Goal: Transaction & Acquisition: Book appointment/travel/reservation

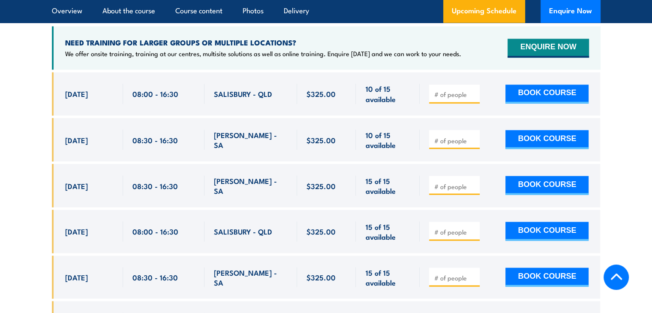
scroll to position [1518, 0]
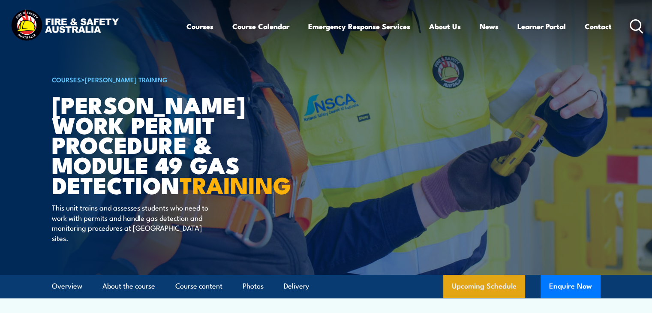
click at [491, 297] on link "Upcoming Schedule" at bounding box center [484, 286] width 82 height 23
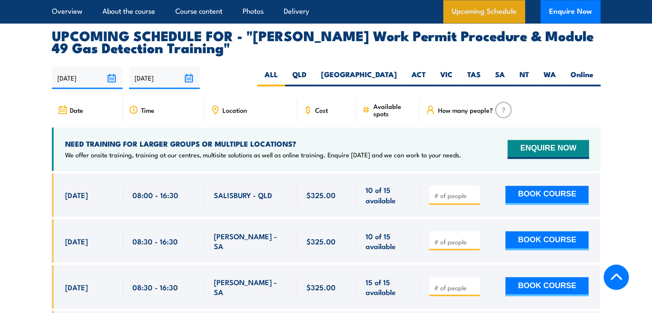
scroll to position [1415, 0]
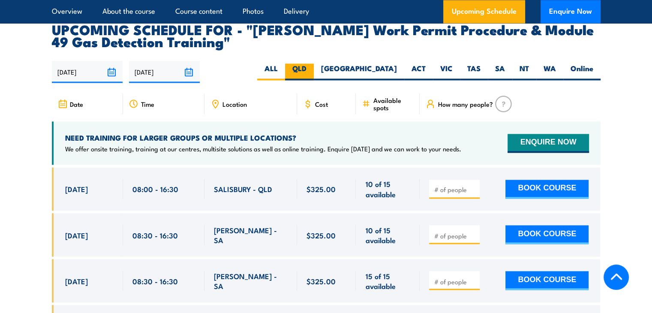
click at [314, 63] on label "QLD" at bounding box center [299, 71] width 29 height 17
click at [312, 63] on input "QLD" at bounding box center [310, 66] width 6 height 6
radio input "true"
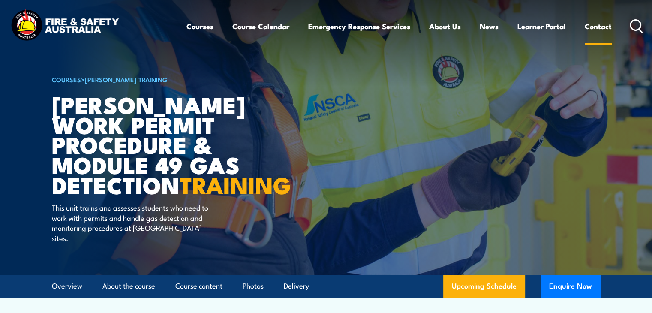
click at [605, 25] on link "Contact" at bounding box center [598, 26] width 27 height 23
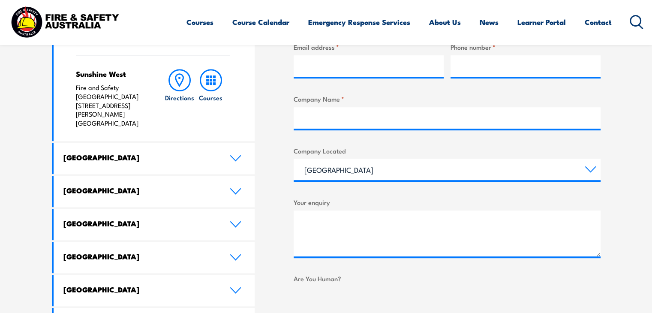
scroll to position [412, 0]
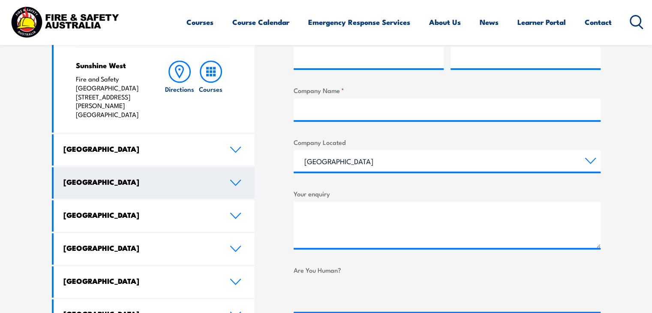
click at [238, 179] on icon at bounding box center [236, 182] width 12 height 7
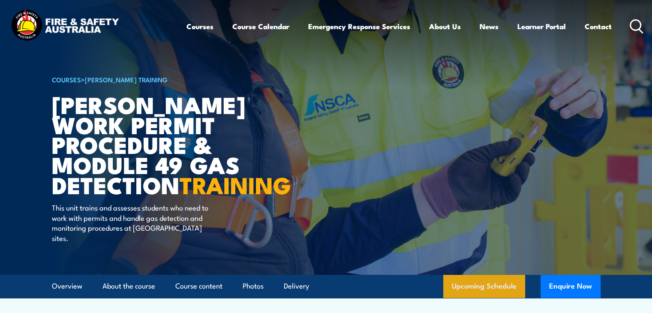
click at [471, 297] on link "Upcoming Schedule" at bounding box center [484, 286] width 82 height 23
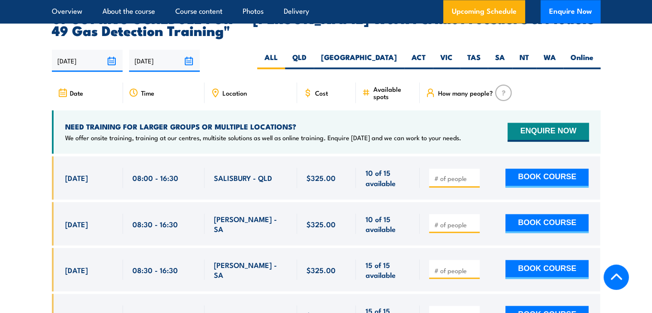
scroll to position [1433, 0]
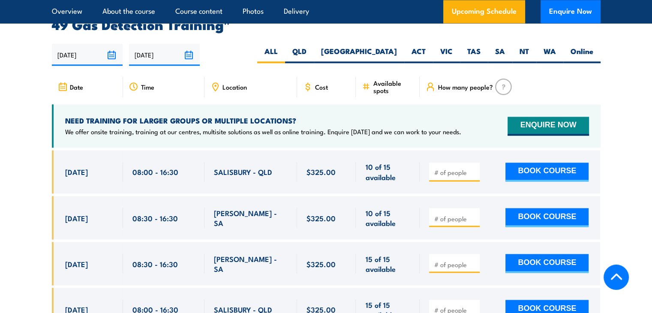
click at [458, 168] on input "number" at bounding box center [455, 172] width 43 height 9
type input "1"
click at [538, 163] on button "BOOK COURSE" at bounding box center [547, 172] width 83 height 19
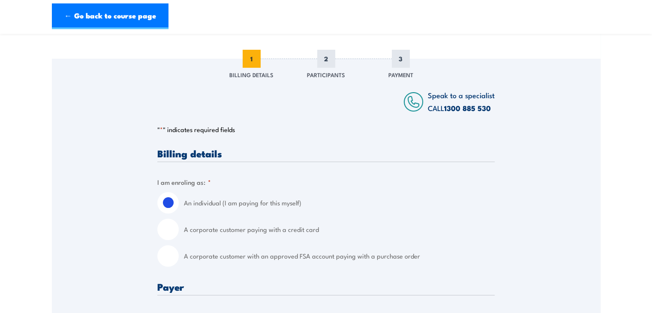
scroll to position [103, 0]
click at [168, 226] on input "A corporate customer paying with a credit card" at bounding box center [167, 228] width 21 height 21
radio input "true"
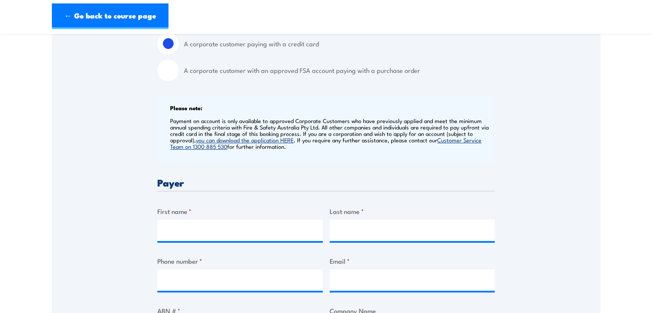
scroll to position [292, 0]
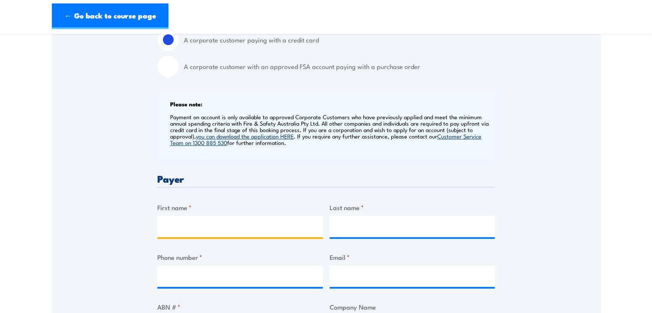
click at [182, 221] on input "First name *" at bounding box center [240, 226] width 166 height 21
type input "Mark"
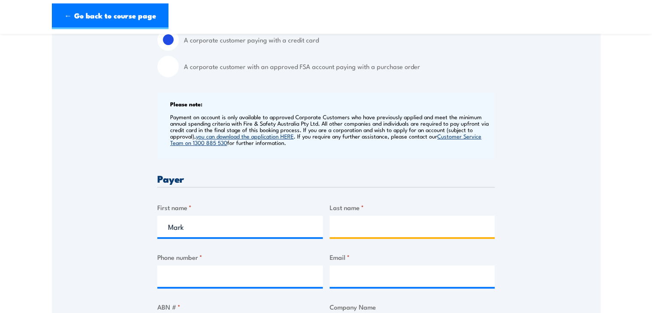
click at [350, 224] on input "Last name *" at bounding box center [413, 226] width 166 height 21
type input "Lumley"
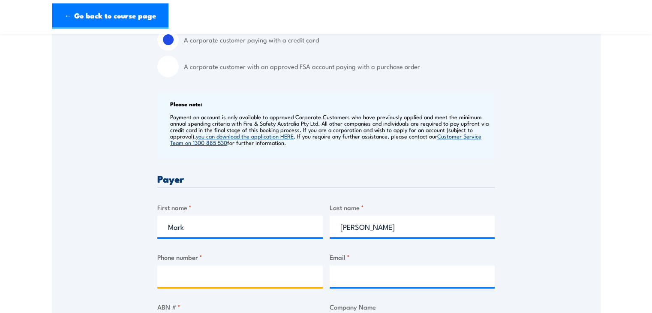
click at [167, 275] on input "Phone number *" at bounding box center [240, 275] width 166 height 21
type input "0411 132711"
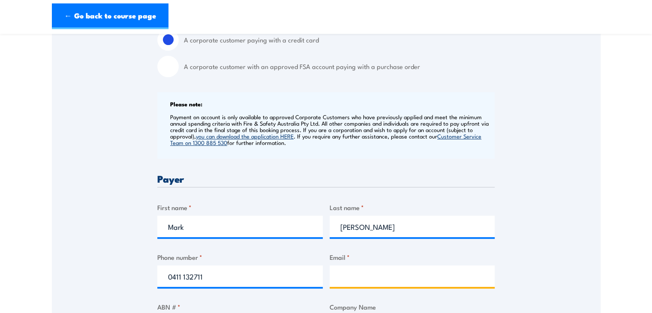
click at [351, 278] on input "Email *" at bounding box center [413, 275] width 166 height 21
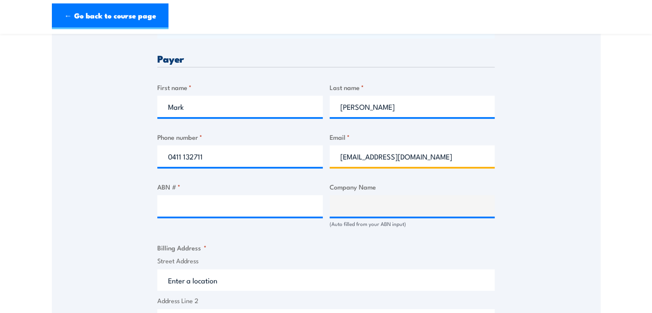
scroll to position [429, 0]
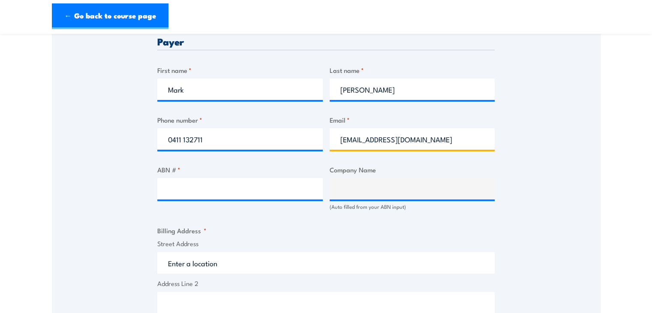
type input "mark@heathservices.com.au"
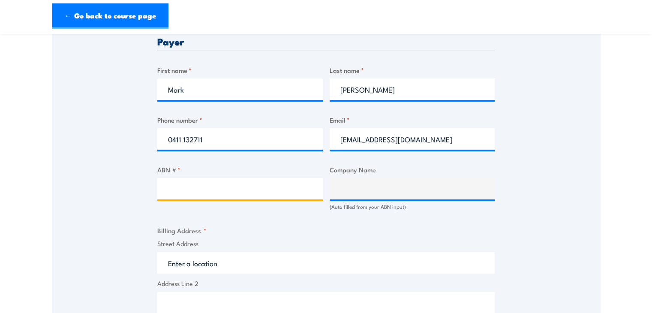
click at [180, 180] on input "ABN # *" at bounding box center [240, 188] width 166 height 21
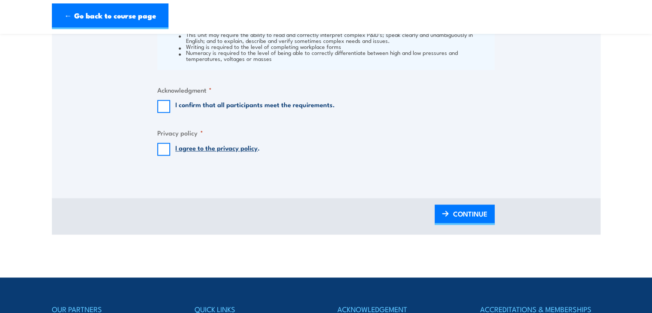
scroll to position [932, 0]
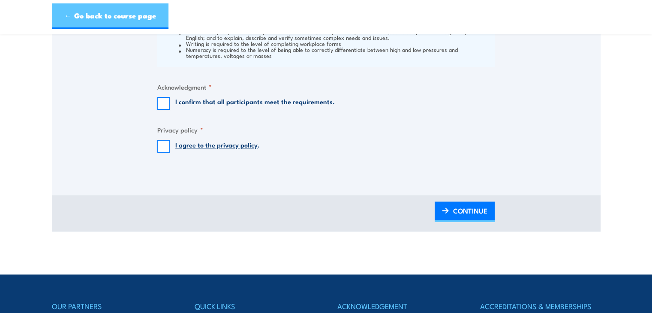
click at [75, 17] on link "← Go back to course page" at bounding box center [110, 16] width 117 height 26
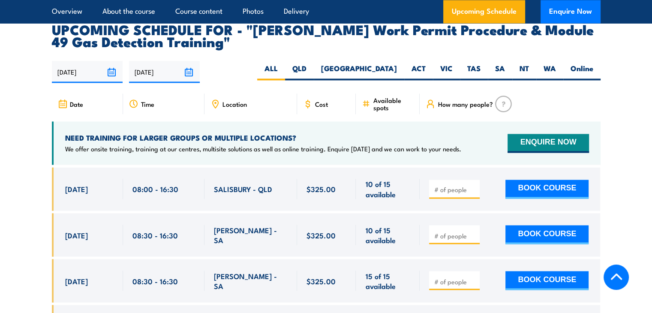
click at [452, 185] on input "number" at bounding box center [455, 189] width 43 height 9
type input "1"
click at [540, 180] on button "BOOK COURSE" at bounding box center [547, 189] width 83 height 19
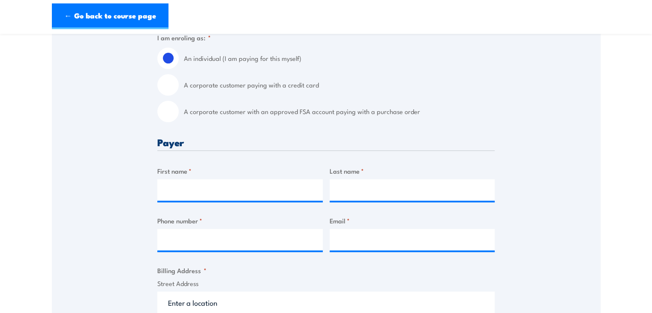
scroll to position [257, 0]
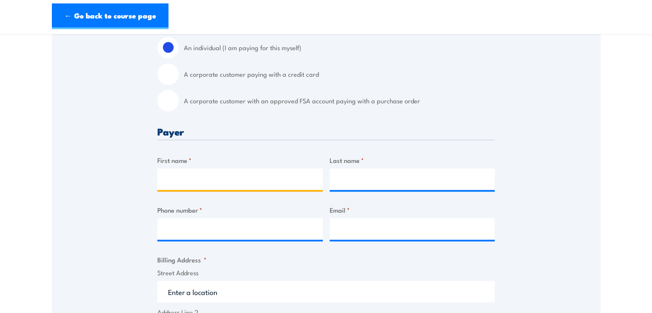
click at [181, 181] on input "First name *" at bounding box center [240, 179] width 166 height 21
type input "Mark"
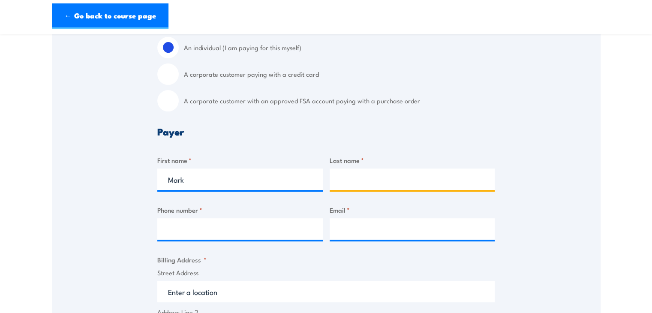
click at [347, 181] on input "Last name *" at bounding box center [413, 179] width 166 height 21
type input "Lumley"
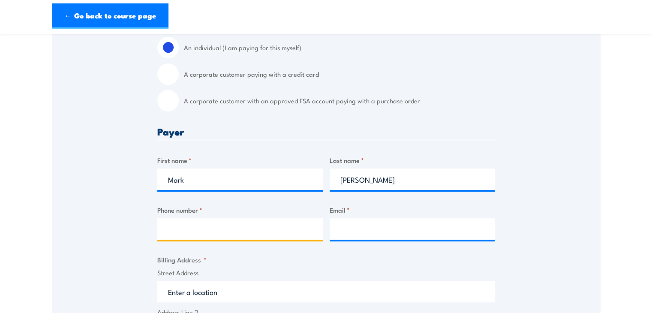
click at [189, 225] on input "Phone number *" at bounding box center [240, 228] width 166 height 21
type input "0411 132711"
click at [348, 226] on input "Email *" at bounding box center [413, 228] width 166 height 21
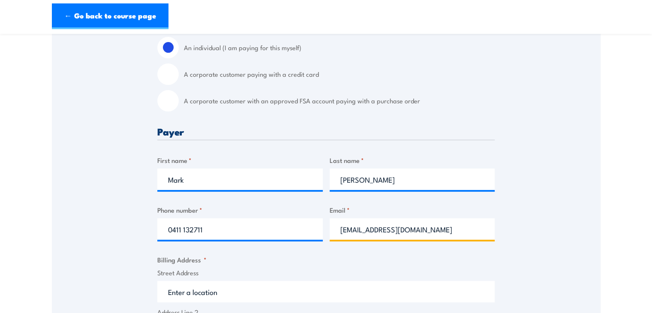
type input "mark@heathservices.com.au"
click at [250, 289] on input "Street Address" at bounding box center [325, 291] width 337 height 21
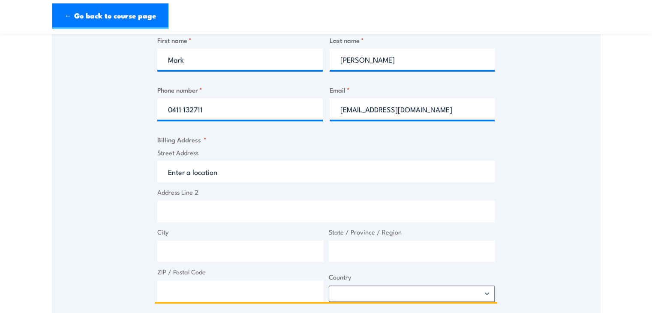
scroll to position [394, 0]
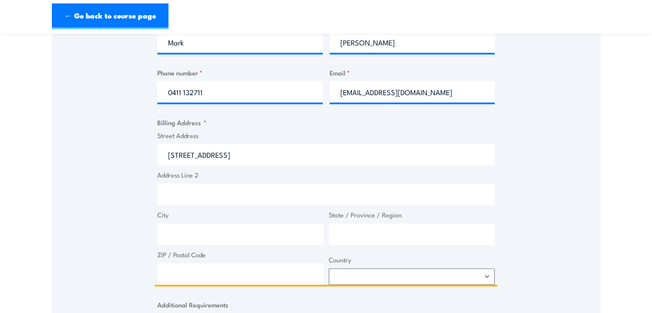
type input "Unit 2, 64 Siganto Drive"
click at [206, 230] on input "City" at bounding box center [240, 233] width 166 height 21
type input "Helensvale"
click at [341, 237] on input "State / Province / Region" at bounding box center [412, 233] width 166 height 21
type input "Queensland"
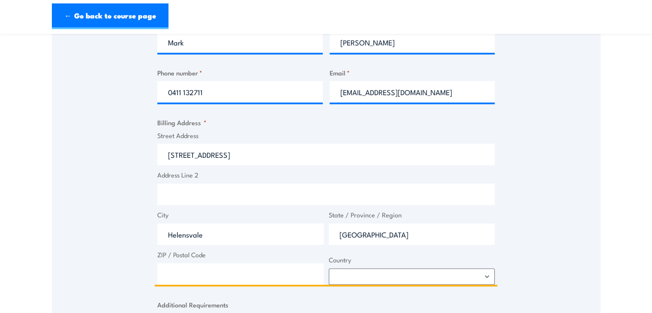
click at [228, 270] on input "ZIP / Postal Code" at bounding box center [240, 273] width 166 height 21
type input "4212"
click at [486, 277] on select "Afghanistan Albania Algeria American Samoa Andorra Angola Anguilla Antarctica A…" at bounding box center [412, 276] width 166 height 16
select select "Australia"
click at [329, 268] on select "Afghanistan Albania Algeria American Samoa Andorra Angola Anguilla Antarctica A…" at bounding box center [412, 276] width 166 height 16
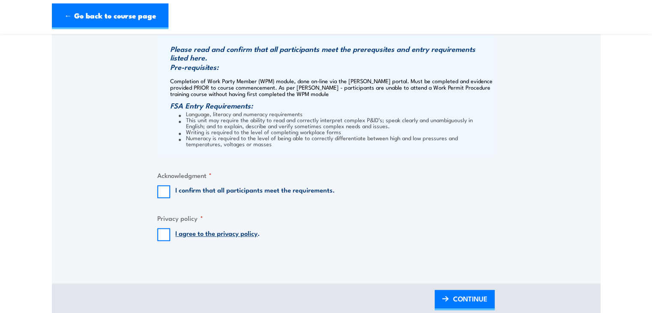
scroll to position [703, 0]
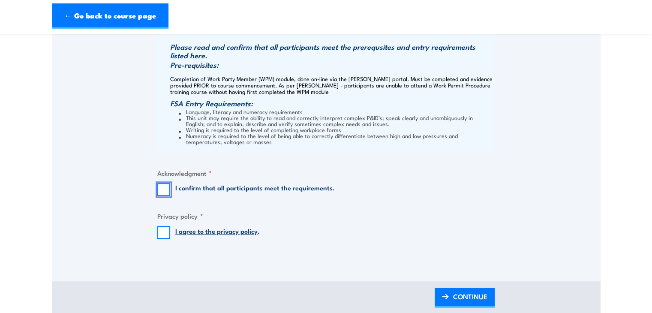
click at [165, 188] on input "I confirm that all participants meet the requirements." at bounding box center [163, 189] width 13 height 13
checkbox input "true"
click at [163, 231] on input "I agree to the privacy policy ." at bounding box center [163, 232] width 13 height 13
checkbox input "true"
click at [460, 299] on span "CONTINUE" at bounding box center [470, 296] width 34 height 23
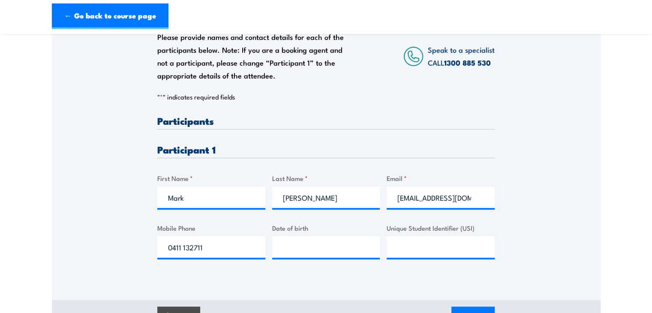
scroll to position [172, 0]
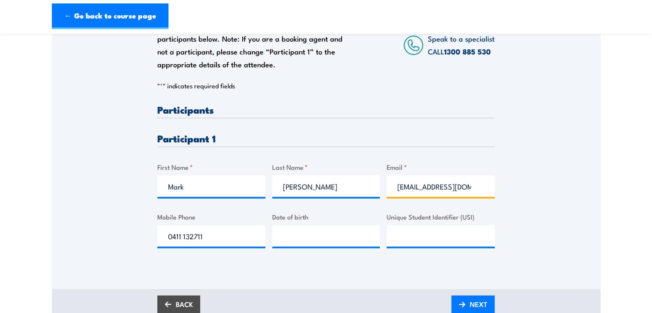
click at [476, 188] on input "mark@heathservices.com.au" at bounding box center [441, 185] width 108 height 21
click at [471, 186] on input "mark@heathservices.com.au" at bounding box center [441, 185] width 108 height 21
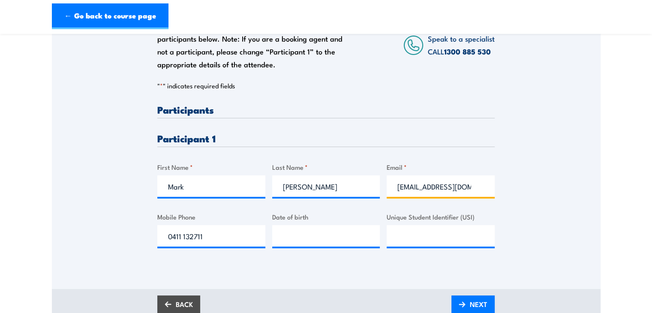
click at [471, 186] on input "mark@heathservices.com.au" at bounding box center [441, 185] width 108 height 21
click at [652, 306] on section "Santos Work Permit Procedure & Module 49 Gas Detection Training 27 August 2025 …" at bounding box center [326, 98] width 652 height 454
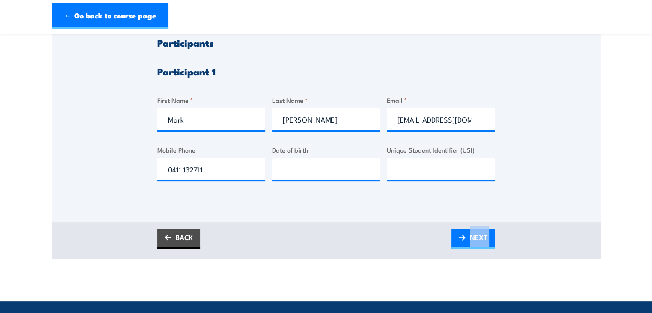
scroll to position [240, 0]
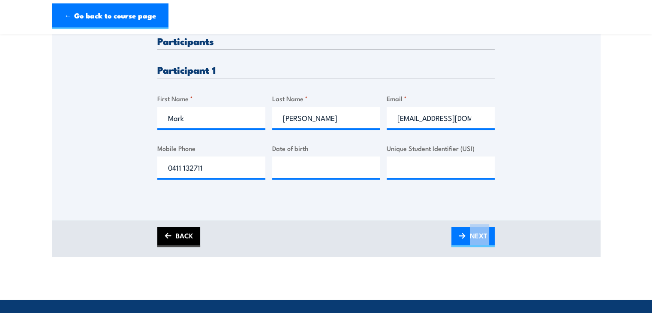
click at [189, 232] on link "BACK" at bounding box center [178, 237] width 43 height 20
click at [184, 239] on link "BACK" at bounding box center [178, 237] width 43 height 20
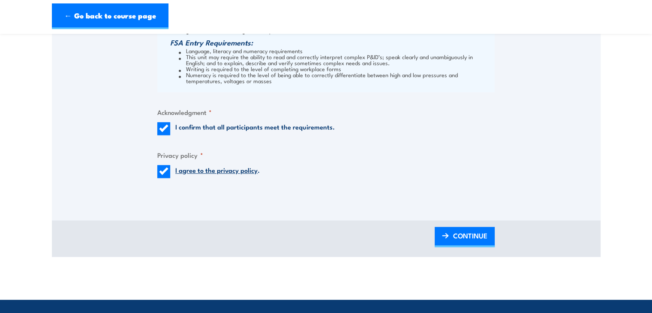
scroll to position [772, 0]
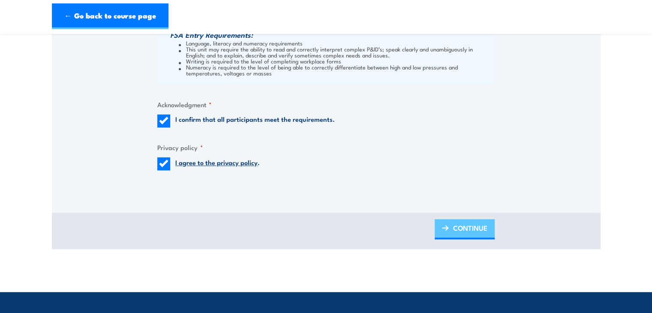
click at [446, 229] on img at bounding box center [445, 228] width 7 height 6
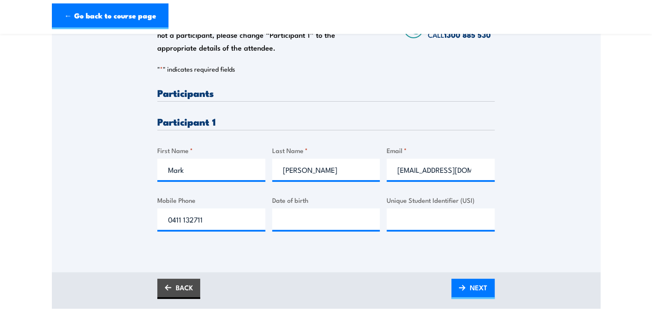
scroll to position [189, 0]
click at [299, 219] on input "__/__/____" at bounding box center [326, 218] width 108 height 21
type input "07/03/1963"
click at [401, 217] on input "Unique Student Identifier (USI)" at bounding box center [441, 218] width 108 height 21
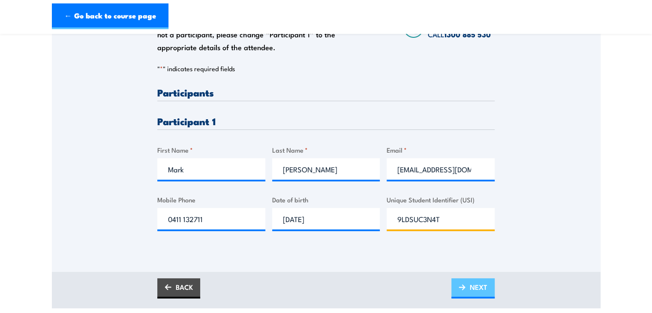
type input "9LDSUC3N4T"
click at [473, 287] on span "NEXT" at bounding box center [479, 287] width 18 height 23
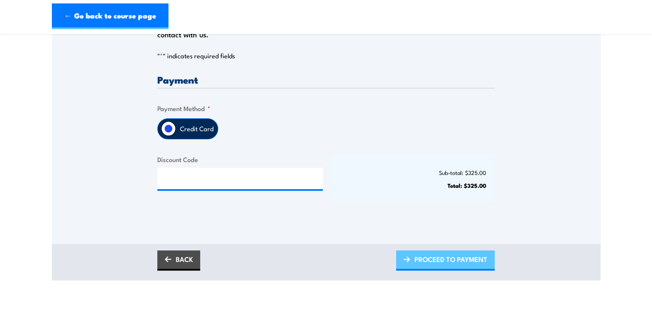
click at [464, 259] on span "PROCEED TO PAYMENT" at bounding box center [451, 259] width 73 height 23
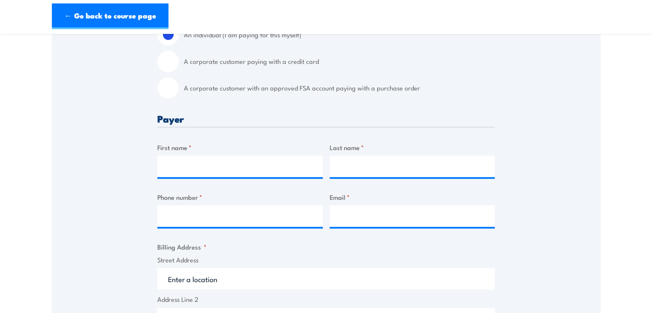
scroll to position [274, 0]
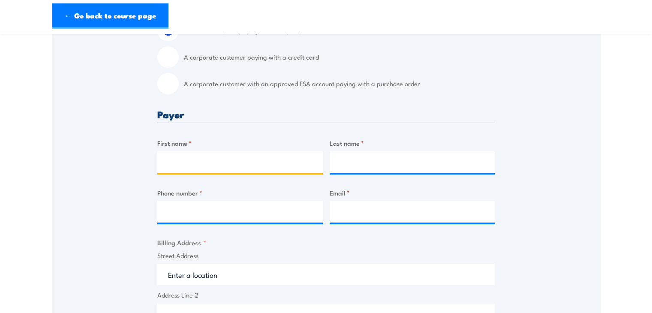
click at [211, 155] on input "First name *" at bounding box center [240, 161] width 166 height 21
